Goal: Task Accomplishment & Management: Manage account settings

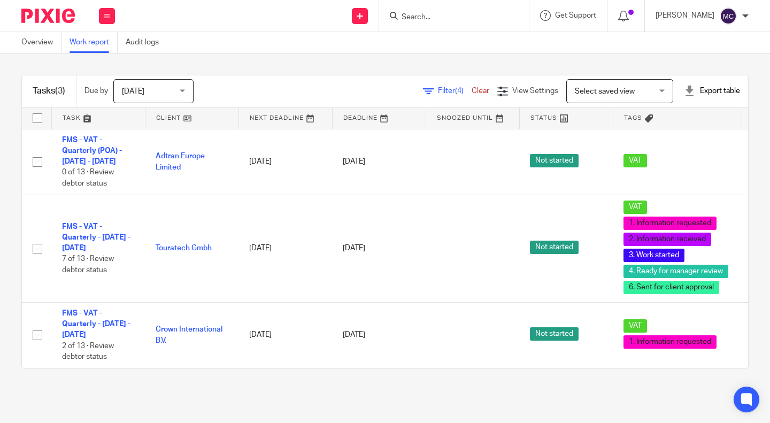
click at [438, 92] on span "Filter (4)" at bounding box center [455, 90] width 34 height 7
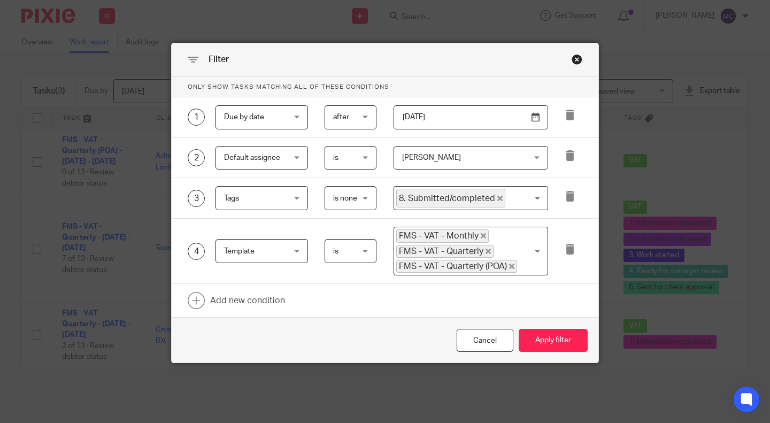
click at [572, 57] on div "Close this dialog window" at bounding box center [577, 59] width 11 height 11
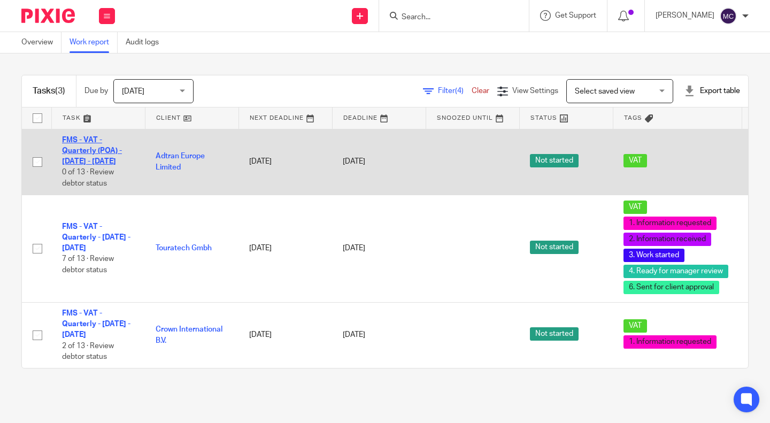
drag, startPoint x: 108, startPoint y: 156, endPoint x: 103, endPoint y: 151, distance: 6.4
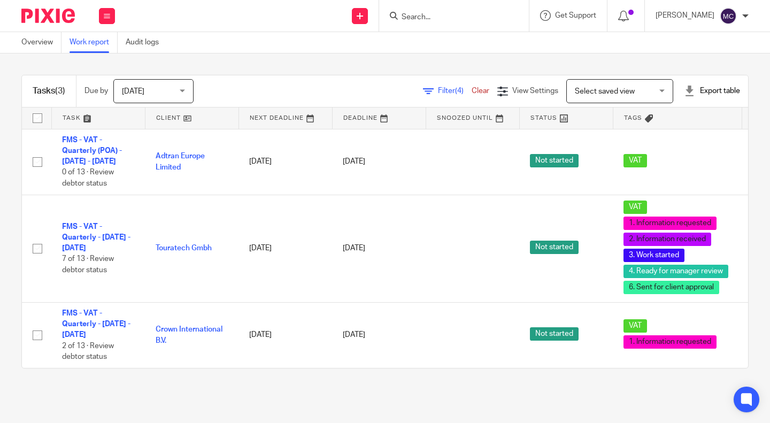
click at [438, 90] on span "Filter (4)" at bounding box center [455, 90] width 34 height 7
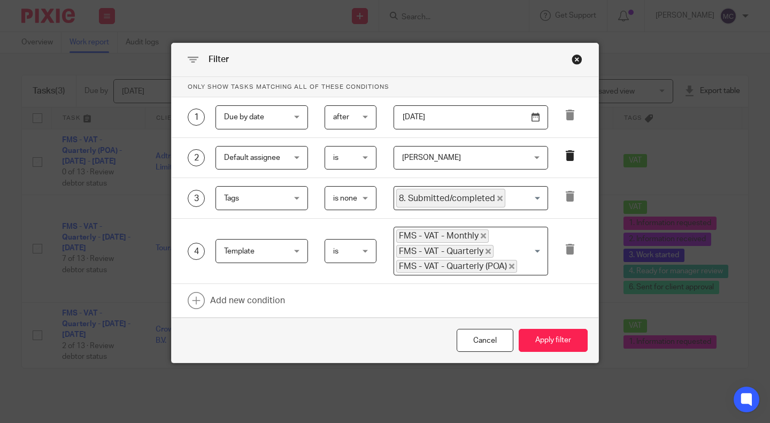
click at [568, 157] on icon at bounding box center [570, 155] width 11 height 11
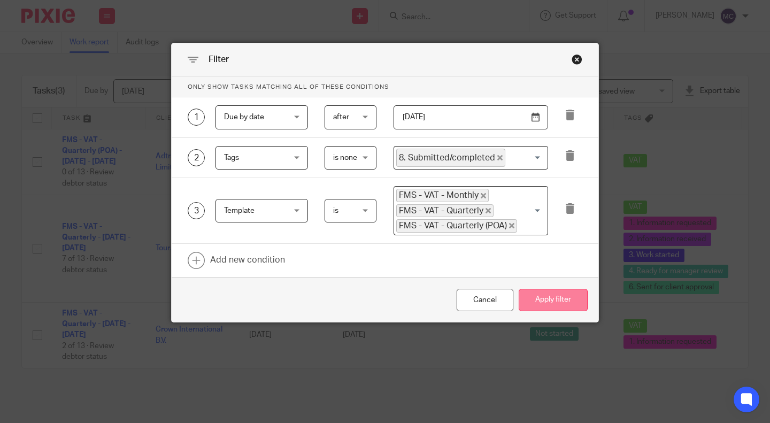
click at [546, 305] on button "Apply filter" at bounding box center [553, 300] width 69 height 23
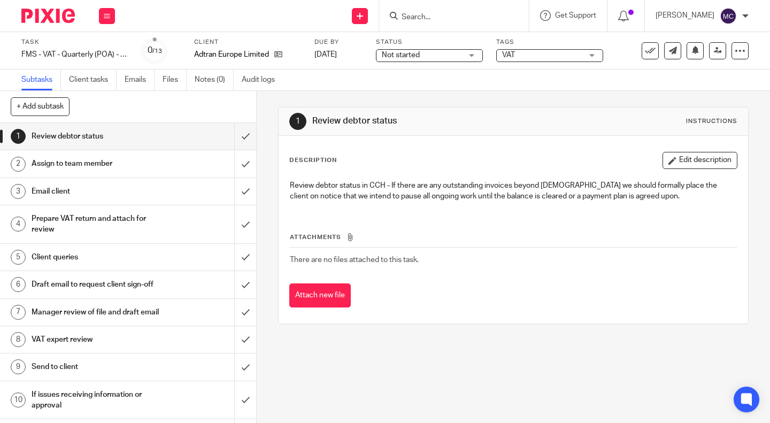
click at [160, 163] on div "Assign to team member" at bounding box center [128, 164] width 192 height 16
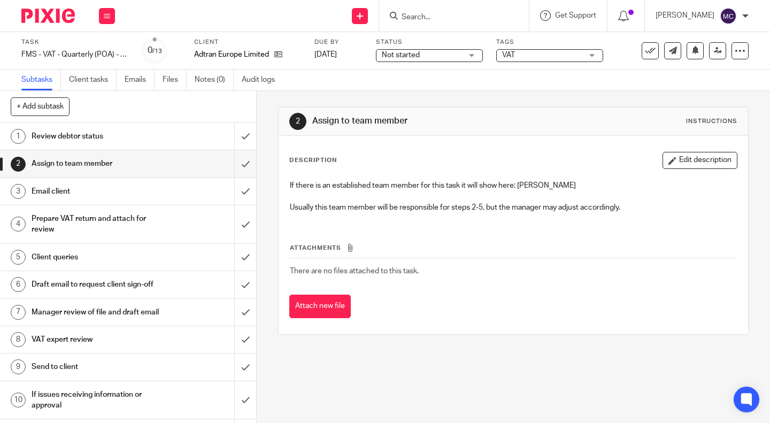
click at [149, 193] on h1 "Email client" at bounding box center [96, 191] width 128 height 16
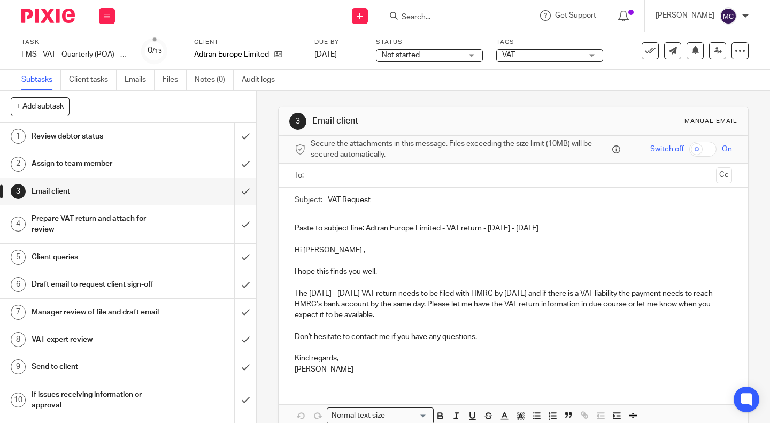
click at [503, 240] on p at bounding box center [514, 239] width 438 height 11
click at [541, 229] on p "Paste to subject line: Adtran Europe Limited - VAT return - May - July, 2025" at bounding box center [514, 228] width 438 height 11
drag, startPoint x: 541, startPoint y: 227, endPoint x: 364, endPoint y: 231, distance: 177.6
click at [364, 231] on p "Paste to subject line: Adtran Europe Limited - VAT return - May - July, 2025" at bounding box center [514, 228] width 438 height 11
copy p "Adtran Europe Limited - VAT return - May - July, 2025"
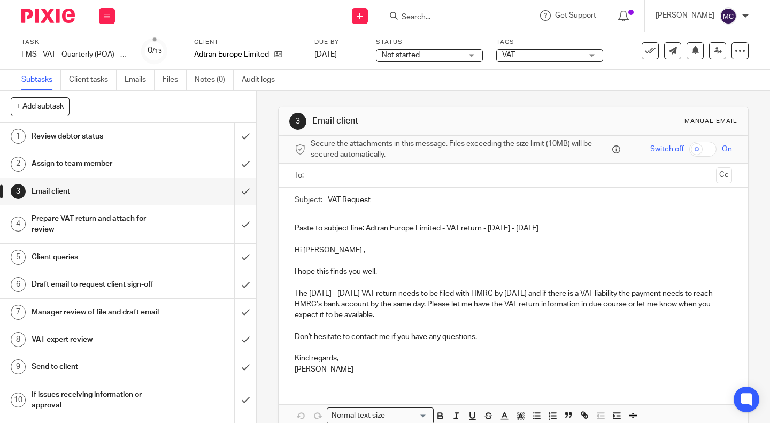
click at [371, 198] on input "VAT Request" at bounding box center [530, 200] width 404 height 24
drag, startPoint x: 382, startPoint y: 201, endPoint x: 306, endPoint y: 201, distance: 75.4
click at [306, 201] on div "Subject: VAT Request" at bounding box center [514, 200] width 438 height 24
paste input "Adtran Europe Limited - VAT return - May - July, 2025"
type input "Adtran Europe Limited - VAT return - May - July, 2025"
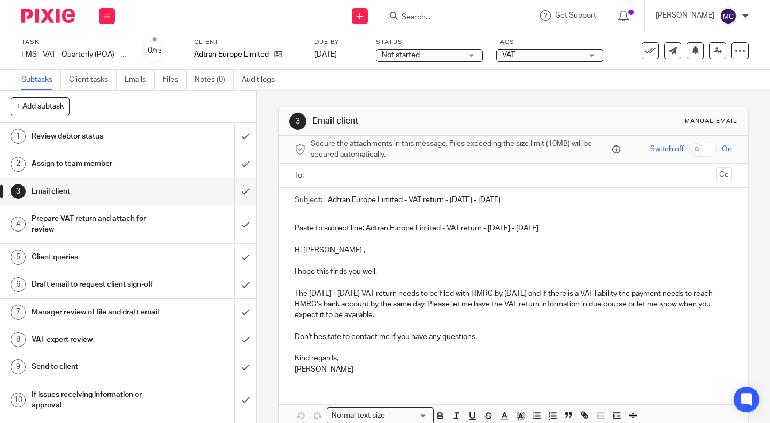
click at [295, 248] on p "Hi Gunnar ," at bounding box center [514, 250] width 438 height 11
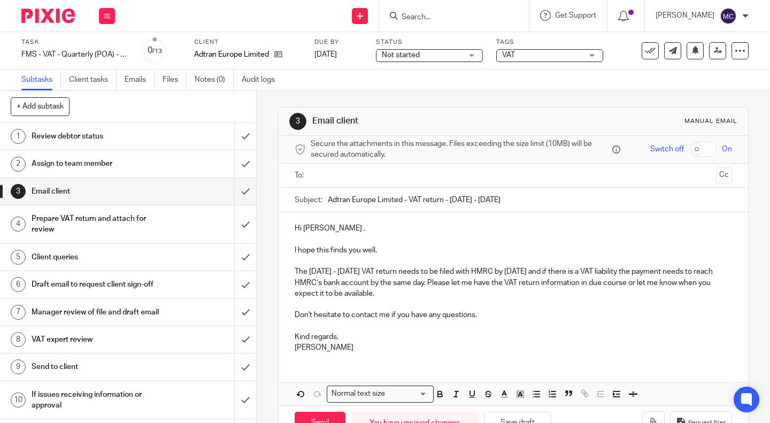
click at [624, 270] on p "The May - July, 2025 VAT return needs to be filed with HMRC by August 31, 2025 …" at bounding box center [514, 282] width 438 height 33
click at [631, 271] on p "The May - July, 2025 VAT return needs to be filed with HMRC by August 31, 2025 …" at bounding box center [514, 282] width 438 height 33
click at [652, 273] on p "The May - July, 2025 VAT return needs to be filed with HMRC by August 31, 2025 …" at bounding box center [514, 282] width 438 height 33
click at [468, 288] on p "The May - July, 2025 VAT return needs to be filed with HMRC by August 31, 2025 …" at bounding box center [514, 282] width 438 height 33
click at [329, 232] on p "Hi Gunnar ," at bounding box center [514, 228] width 438 height 11
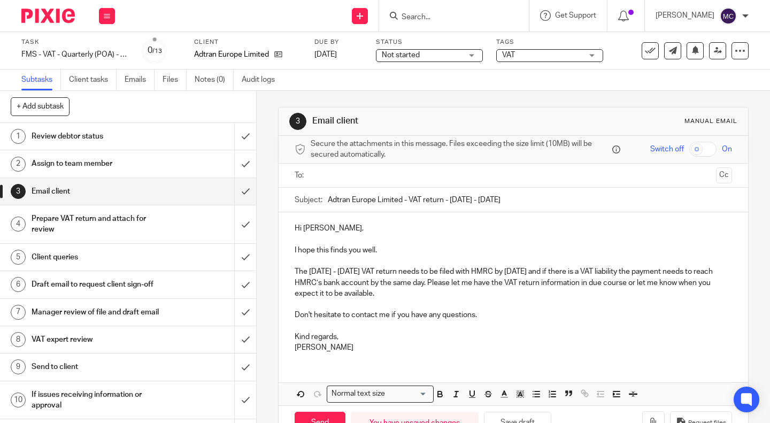
click at [493, 294] on p "The May - July, 2025 VAT return needs to be filed with HMRC by August 31, 2025 …" at bounding box center [514, 282] width 438 height 33
click at [587, 282] on p "The May - July, 2025 VAT return needs to be filed with HMRC by August 31, 2025 …" at bounding box center [514, 282] width 438 height 33
click at [466, 295] on p "The May - July, 2025 VAT return needs to be filed with HMRC by August 31, 2025 …" at bounding box center [514, 282] width 438 height 33
click at [341, 177] on input "text" at bounding box center [513, 176] width 397 height 12
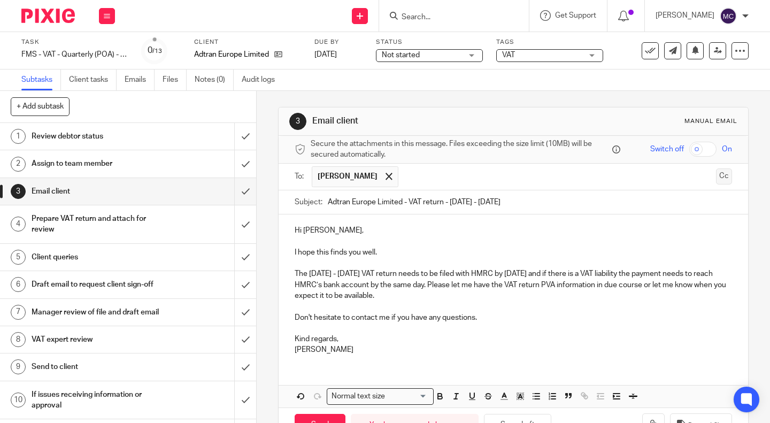
click at [716, 181] on button "Cc" at bounding box center [724, 176] width 16 height 16
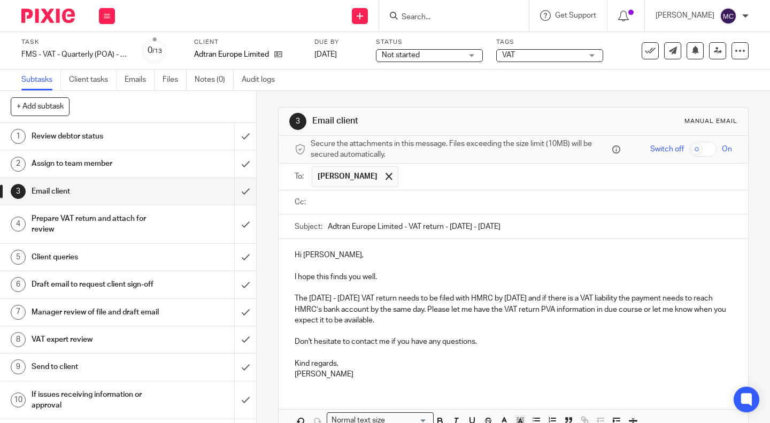
click at [454, 200] on input "text" at bounding box center [521, 202] width 413 height 12
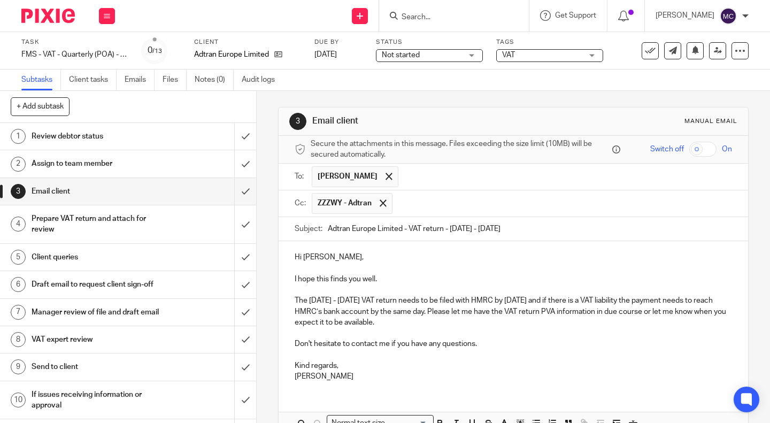
click at [422, 202] on input "text" at bounding box center [562, 203] width 329 height 21
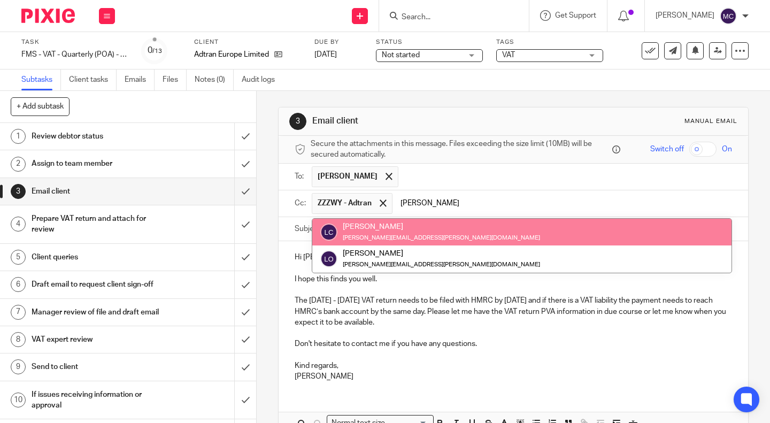
type input "lou"
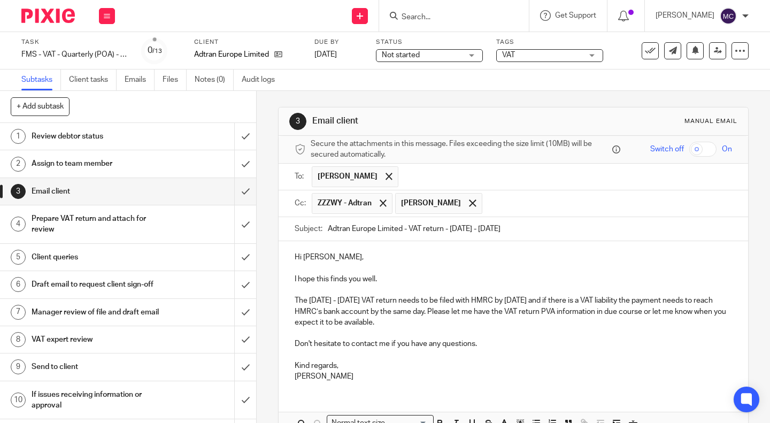
scroll to position [63, 0]
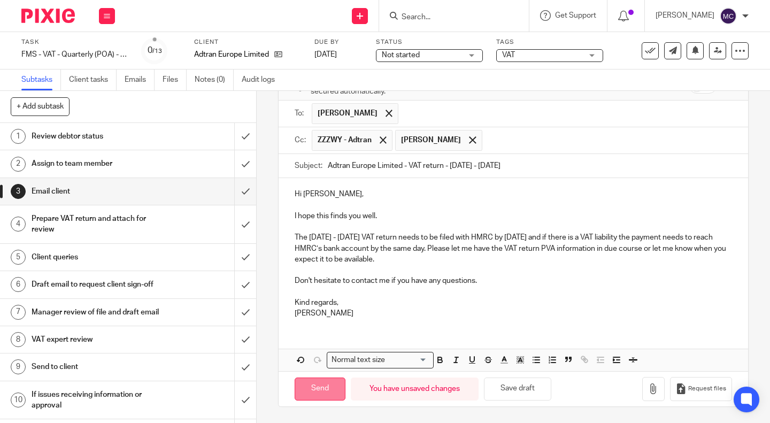
click at [317, 392] on input "Send" at bounding box center [320, 389] width 51 height 23
type input "Sent"
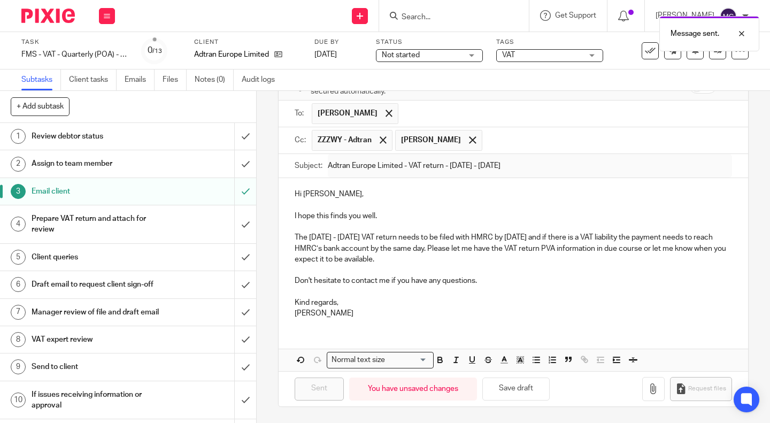
click at [200, 162] on div "Assign to team member" at bounding box center [128, 164] width 192 height 16
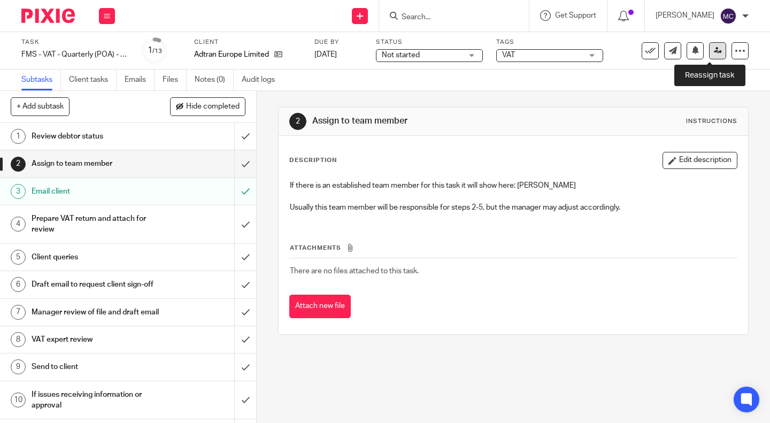
click at [709, 55] on link at bounding box center [717, 50] width 17 height 17
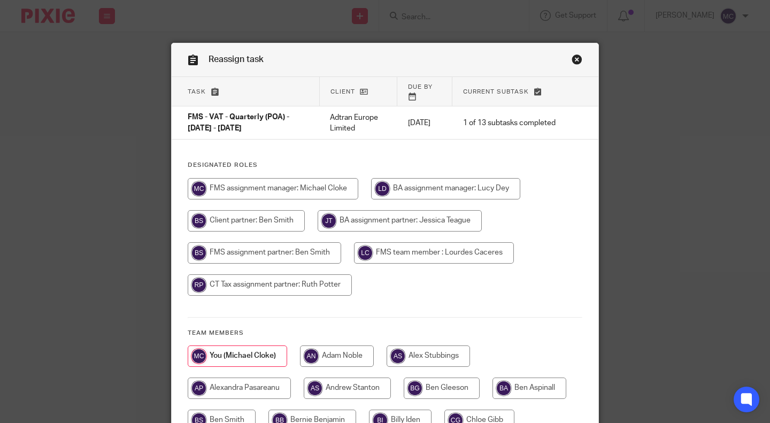
click at [420, 248] on input "radio" at bounding box center [434, 252] width 160 height 21
radio input "true"
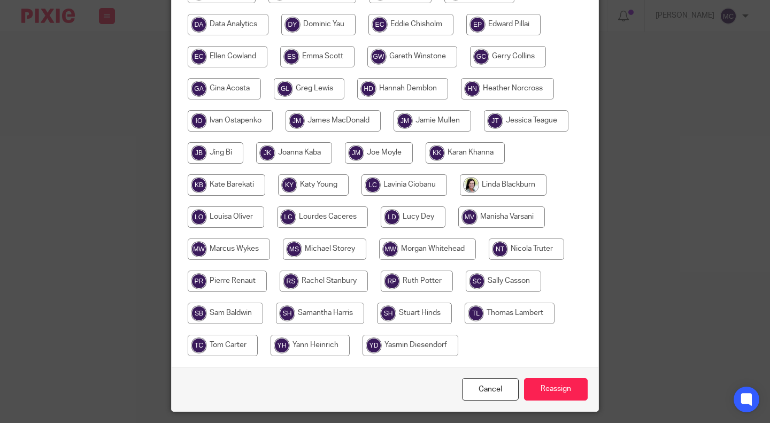
scroll to position [451, 0]
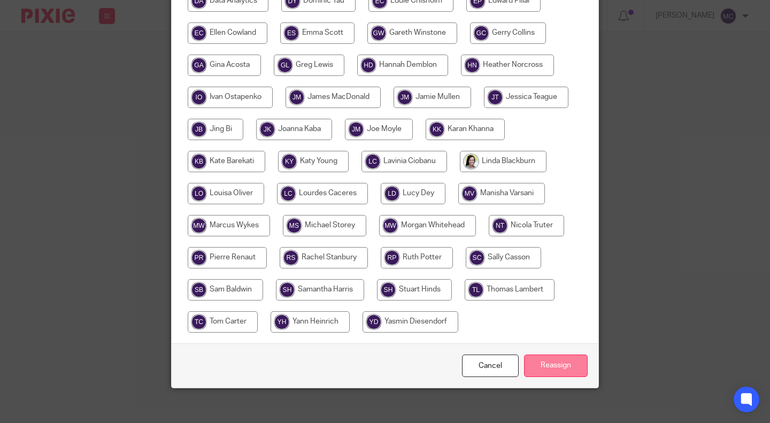
click at [542, 355] on input "Reassign" at bounding box center [556, 366] width 64 height 23
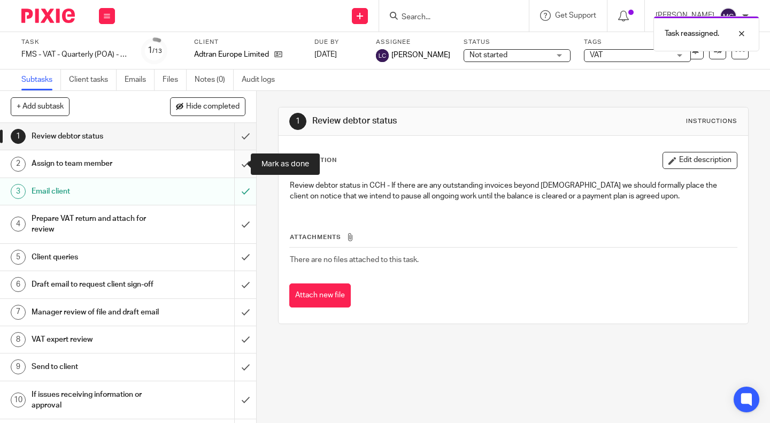
click at [237, 163] on input "submit" at bounding box center [128, 163] width 256 height 27
click at [533, 56] on span "Not started" at bounding box center [510, 55] width 80 height 11
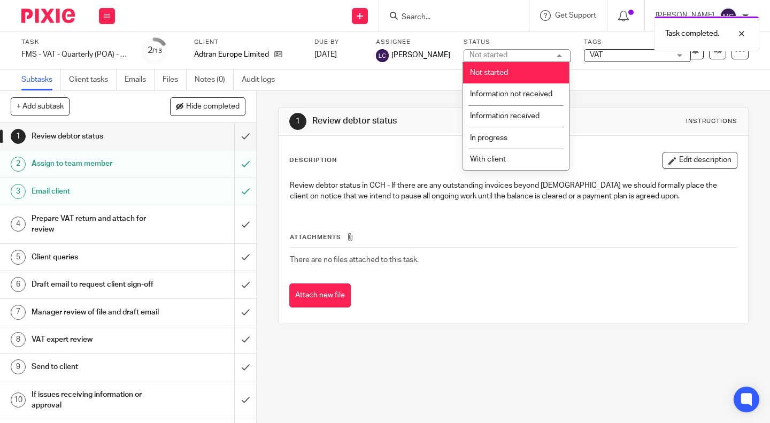
click at [623, 56] on span "VAT" at bounding box center [630, 55] width 80 height 11
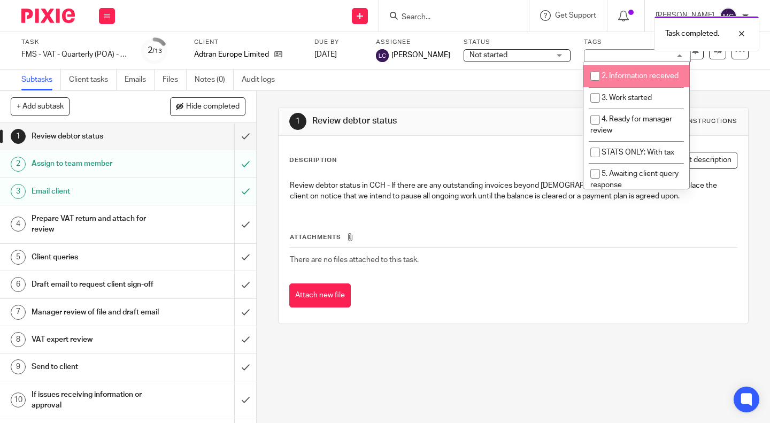
scroll to position [107, 0]
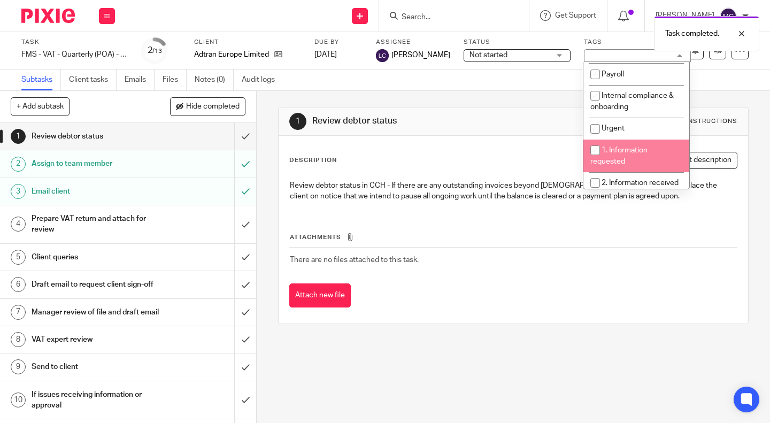
click at [637, 155] on li "1. Information requested" at bounding box center [637, 156] width 106 height 33
checkbox input "true"
click at [480, 118] on h1 "Review debtor status" at bounding box center [424, 121] width 224 height 11
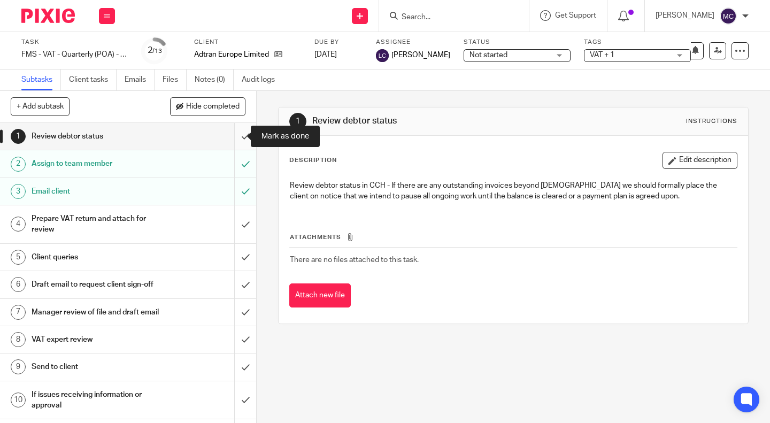
click at [235, 140] on input "submit" at bounding box center [128, 136] width 256 height 27
